Goal: Transaction & Acquisition: Purchase product/service

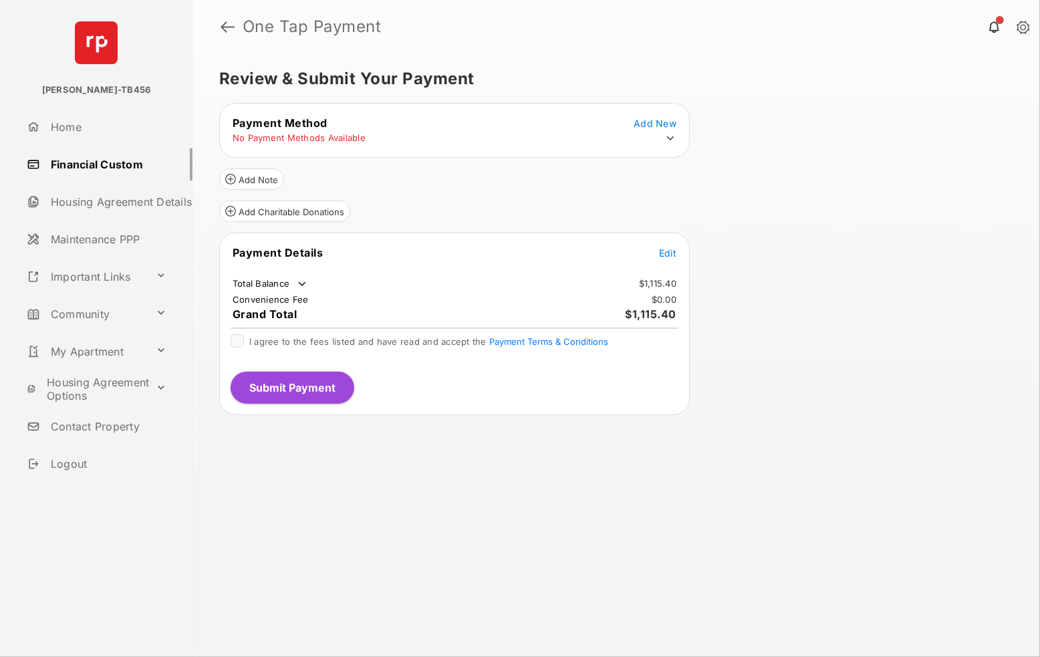
click at [671, 265] on tr "Payment Details Edit" at bounding box center [454, 260] width 467 height 31
click at [671, 251] on span "Edit" at bounding box center [667, 252] width 17 height 11
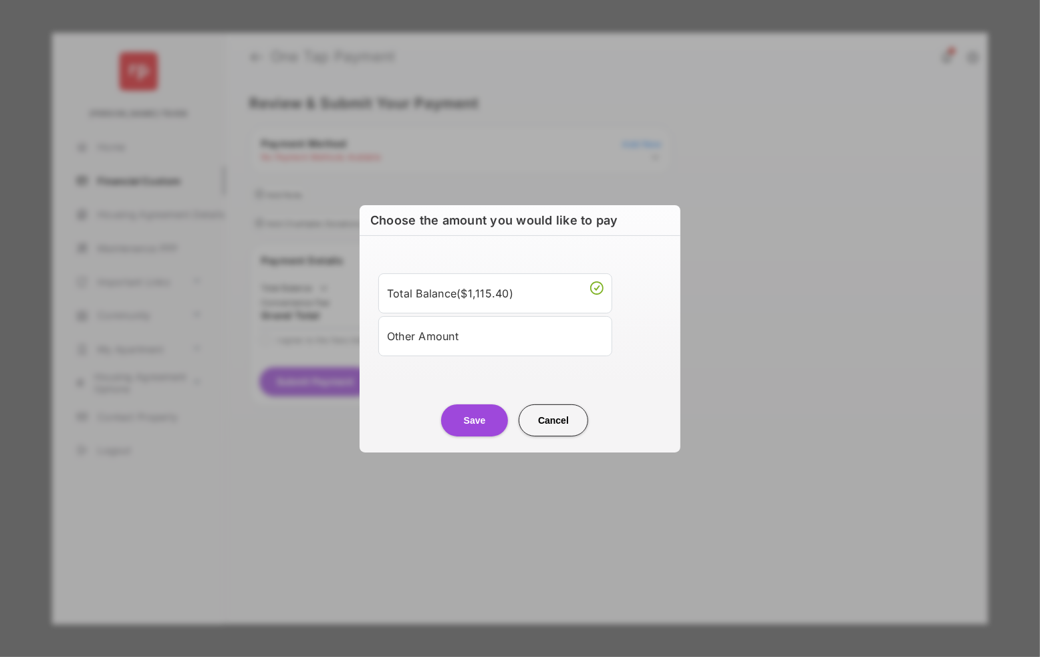
click at [453, 340] on div "Other Amount" at bounding box center [495, 336] width 217 height 23
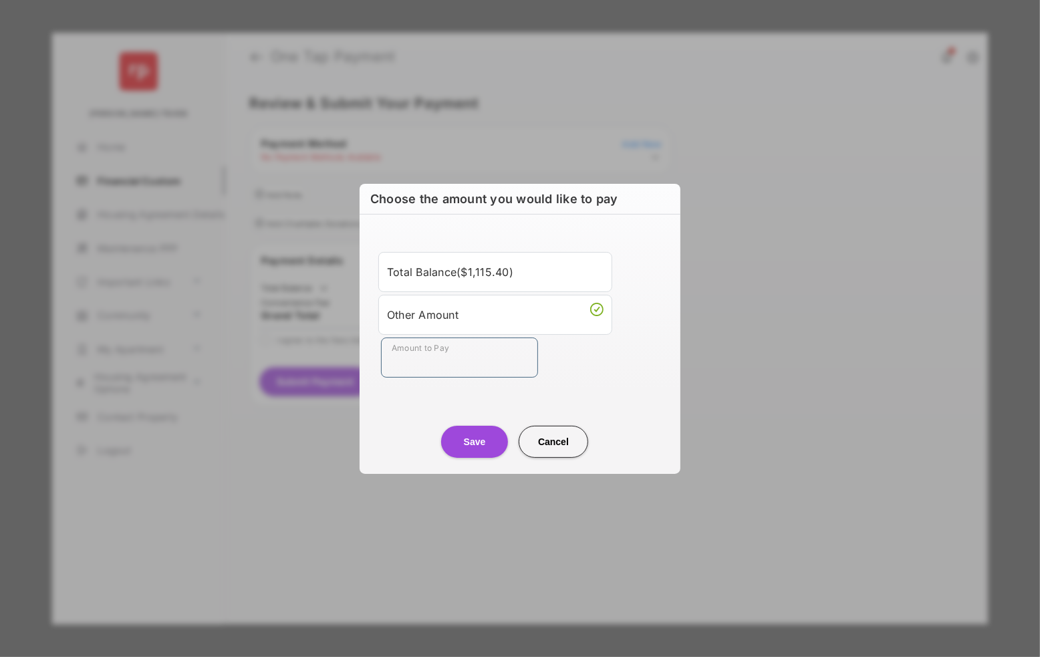
click at [413, 363] on input "Amount to Pay" at bounding box center [459, 358] width 157 height 40
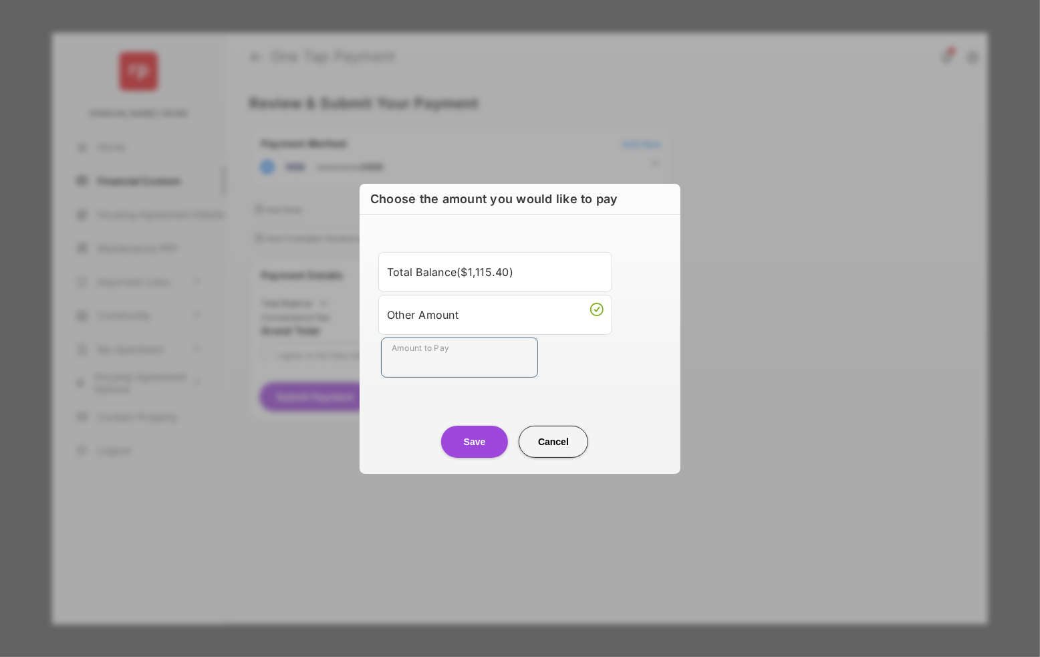
type input "**"
click at [469, 443] on button "Save" at bounding box center [474, 442] width 67 height 32
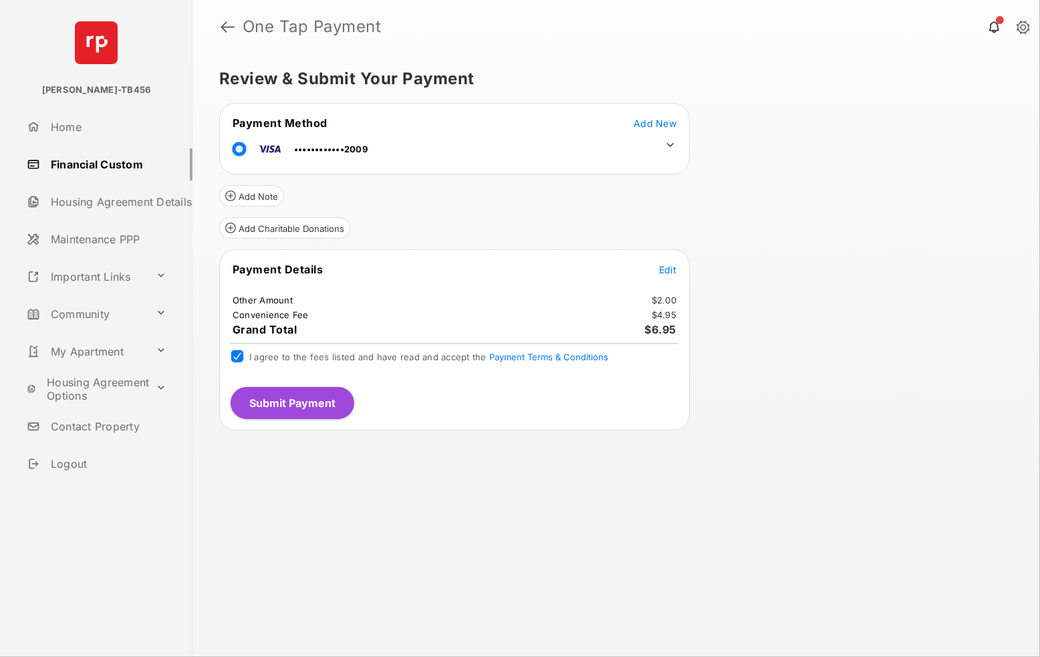
click at [279, 397] on button "Submit Payment" at bounding box center [293, 403] width 124 height 32
